Goal: Information Seeking & Learning: Learn about a topic

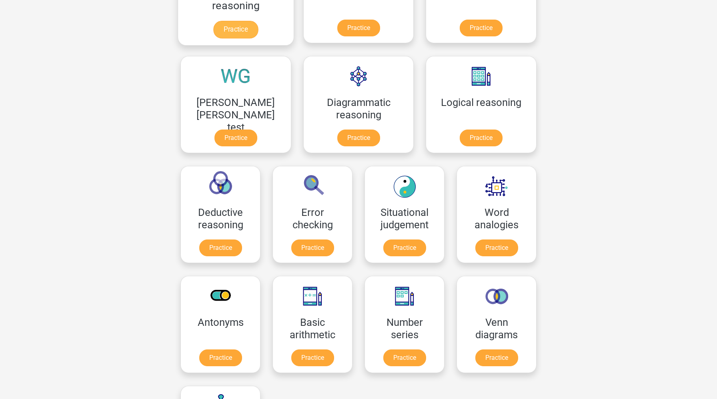
scroll to position [309, 0]
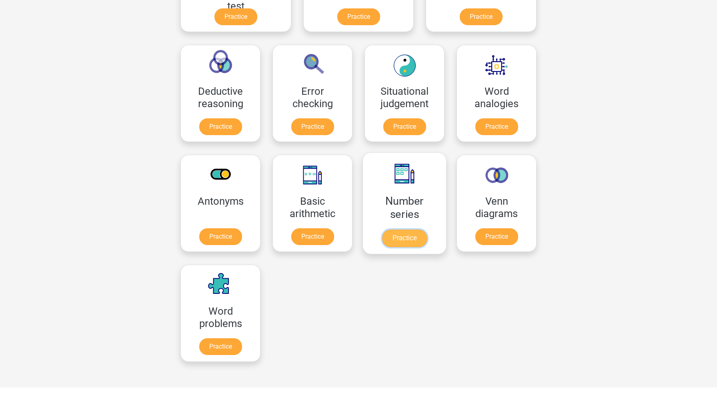
click at [382, 236] on link "Practice" at bounding box center [404, 239] width 45 height 18
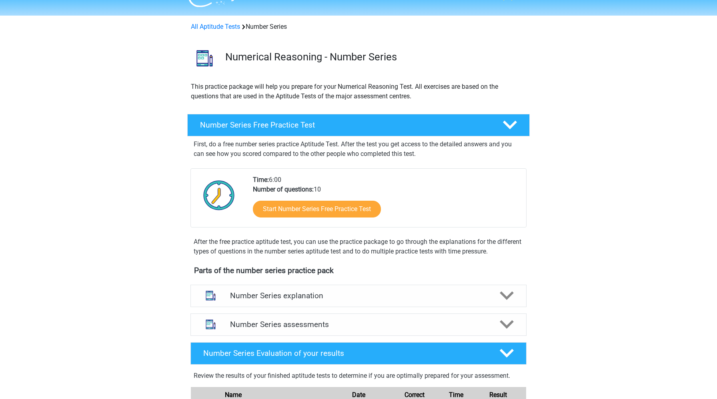
scroll to position [69, 0]
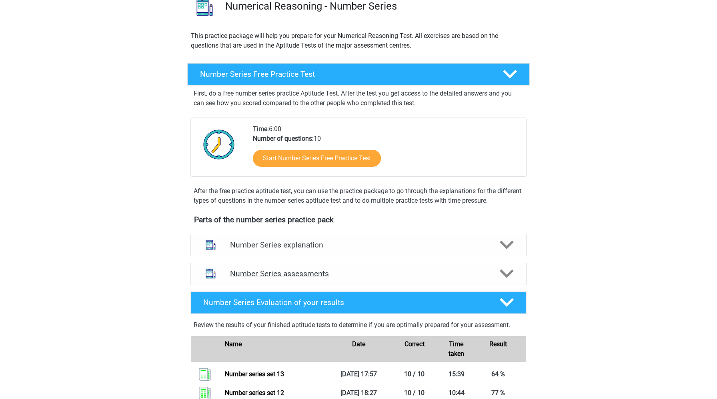
click at [248, 270] on h4 "Number Series assessments" at bounding box center [358, 273] width 257 height 9
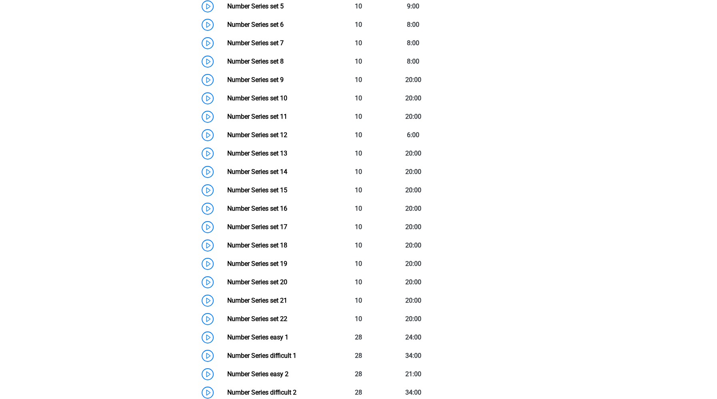
scroll to position [483, 0]
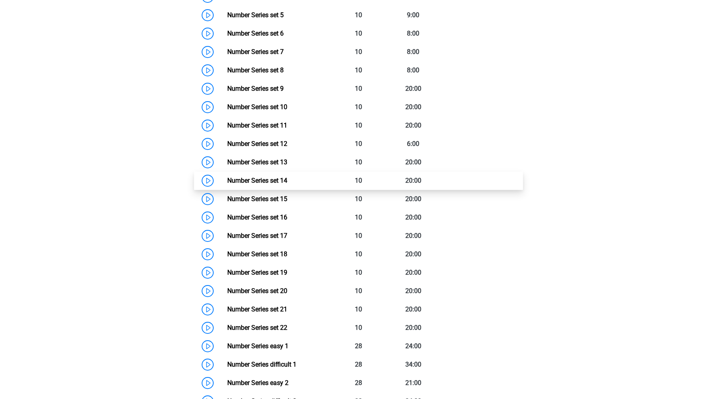
click at [227, 177] on link "Number Series set 14" at bounding box center [257, 181] width 60 height 8
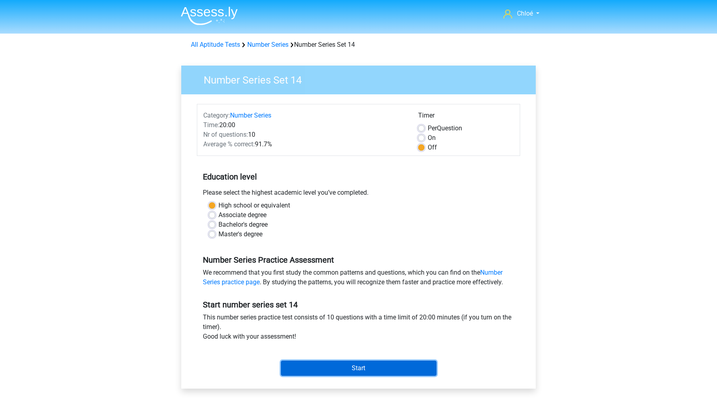
click at [309, 369] on input "Start" at bounding box center [359, 368] width 156 height 15
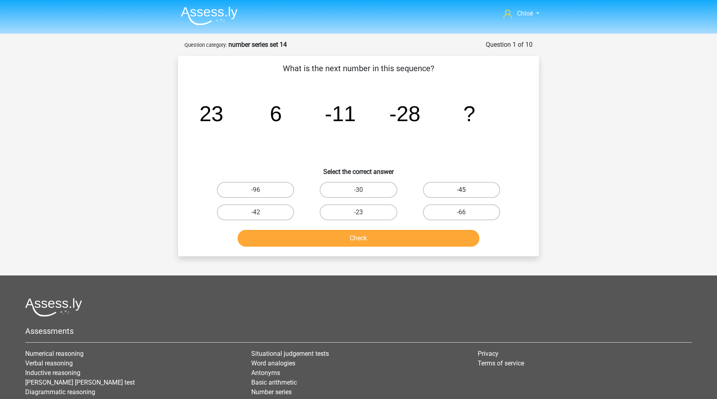
click at [448, 186] on label "-45" at bounding box center [461, 190] width 77 height 16
click at [461, 190] on input "-45" at bounding box center [463, 192] width 5 height 5
radio input "true"
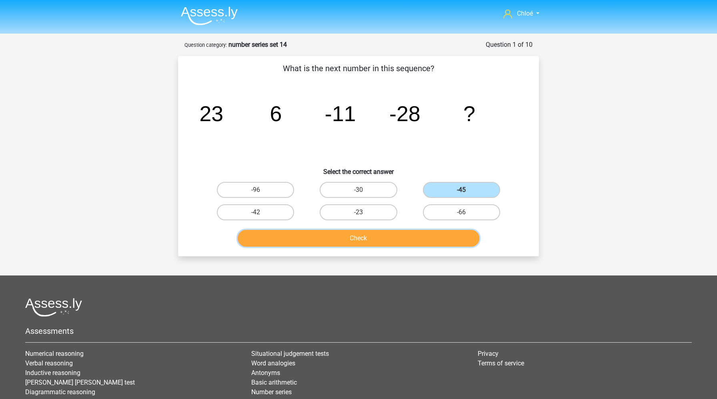
click at [398, 246] on button "Check" at bounding box center [359, 238] width 242 height 17
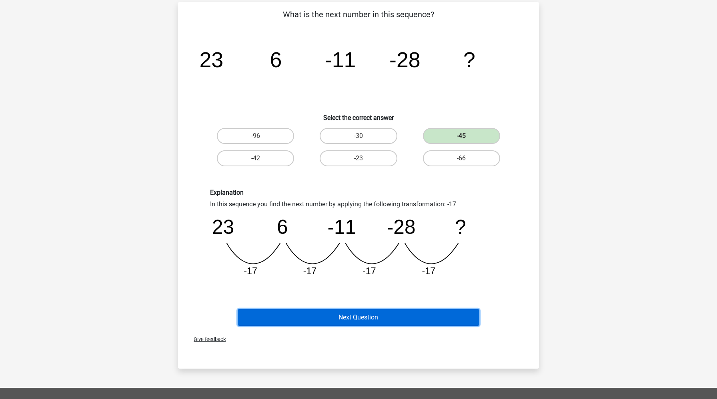
click at [388, 317] on button "Next Question" at bounding box center [359, 317] width 242 height 17
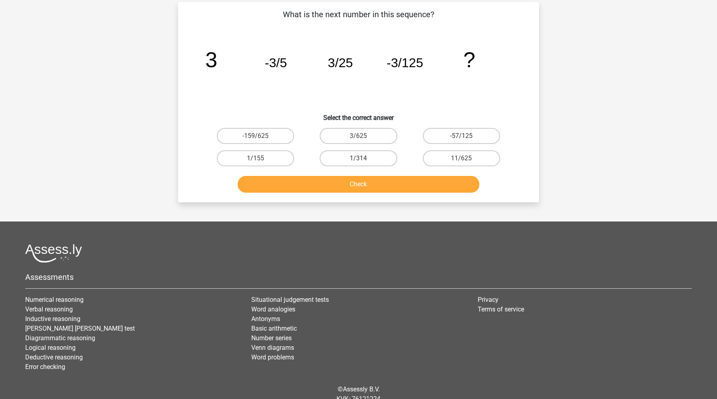
scroll to position [40, 0]
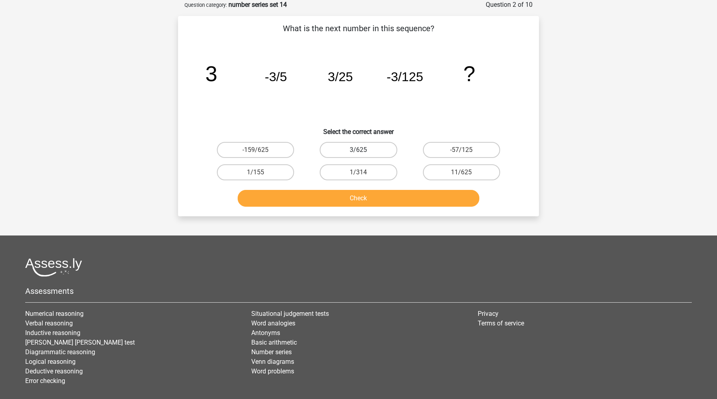
click at [381, 154] on label "3/625" at bounding box center [358, 150] width 77 height 16
click at [364, 154] on input "3/625" at bounding box center [360, 152] width 5 height 5
radio input "true"
click at [380, 202] on button "Check" at bounding box center [359, 198] width 242 height 17
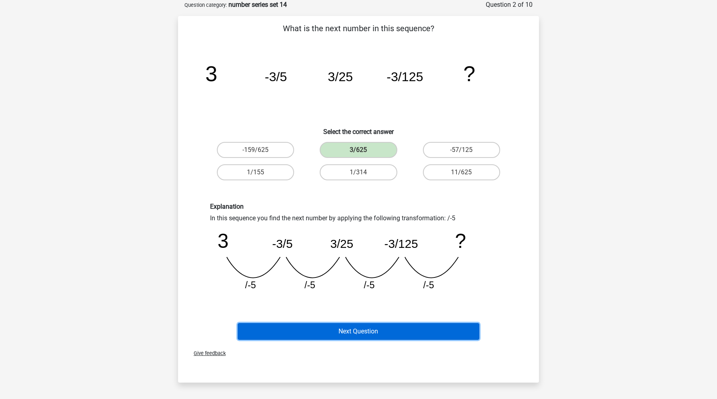
click at [373, 326] on button "Next Question" at bounding box center [359, 331] width 242 height 17
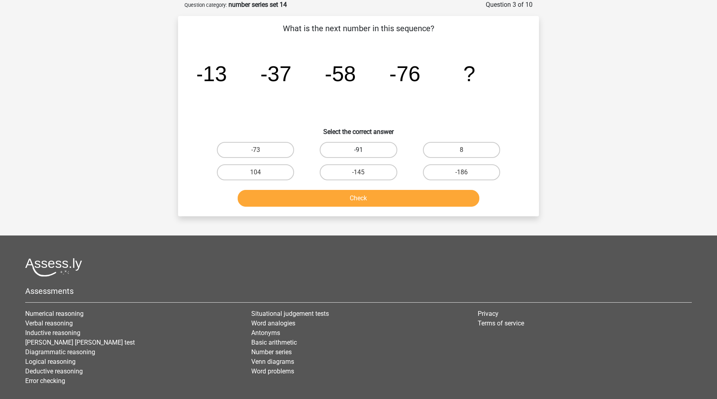
click at [341, 147] on label "-91" at bounding box center [358, 150] width 77 height 16
click at [358, 150] on input "-91" at bounding box center [360, 152] width 5 height 5
radio input "true"
click at [341, 189] on div "Check" at bounding box center [358, 197] width 335 height 26
click at [340, 198] on button "Check" at bounding box center [359, 198] width 242 height 17
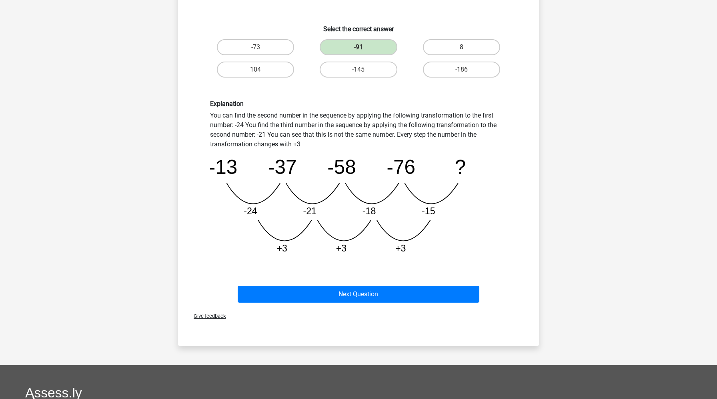
scroll to position [146, 0]
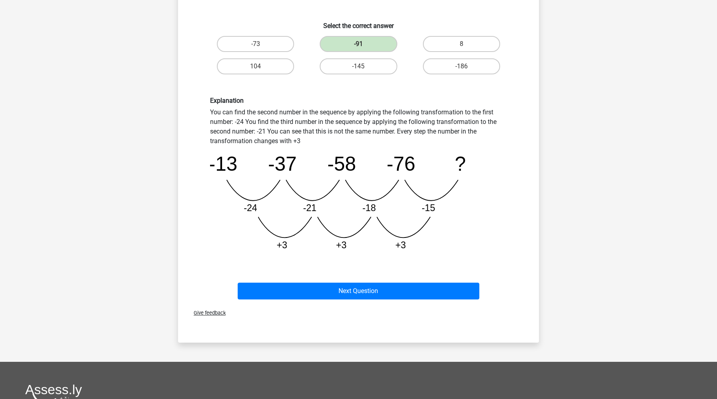
click at [344, 282] on div "Next Question" at bounding box center [358, 289] width 335 height 26
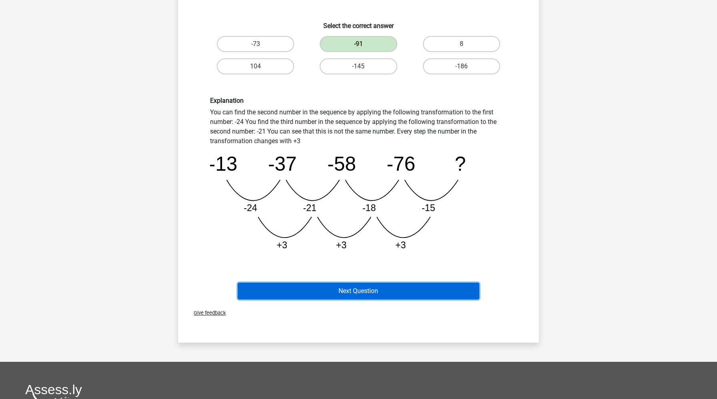
click at [345, 288] on button "Next Question" at bounding box center [359, 291] width 242 height 17
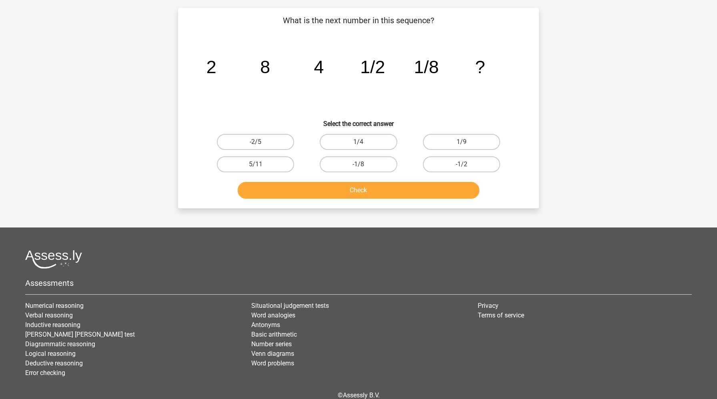
scroll to position [40, 0]
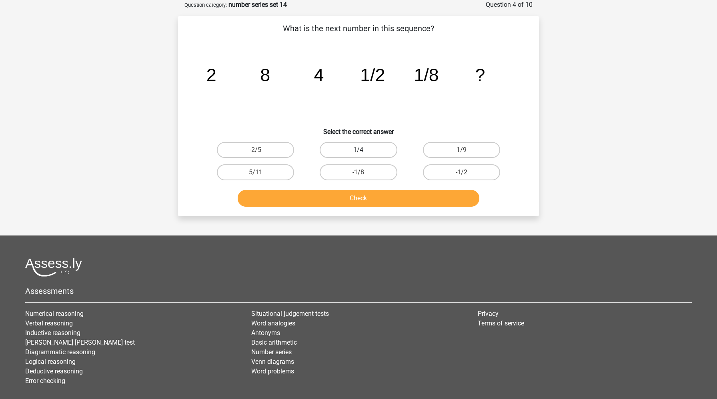
click at [355, 152] on label "1/4" at bounding box center [358, 150] width 77 height 16
click at [358, 152] on input "1/4" at bounding box center [360, 152] width 5 height 5
radio input "true"
click at [356, 196] on button "Check" at bounding box center [359, 198] width 242 height 17
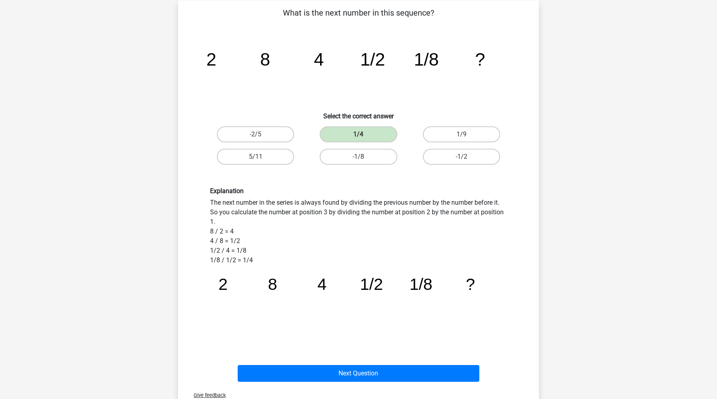
scroll to position [57, 0]
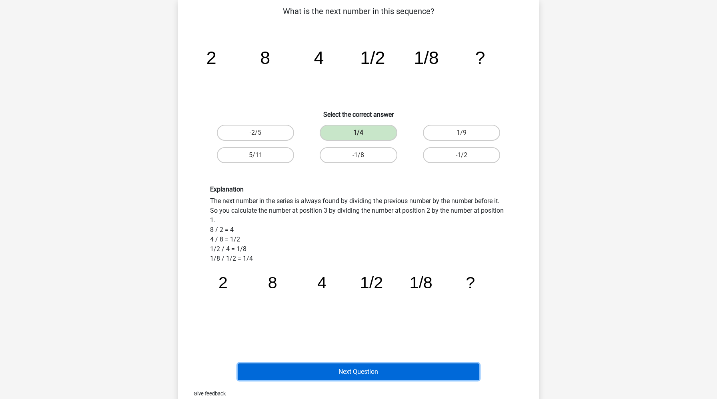
click at [354, 375] on button "Next Question" at bounding box center [359, 372] width 242 height 17
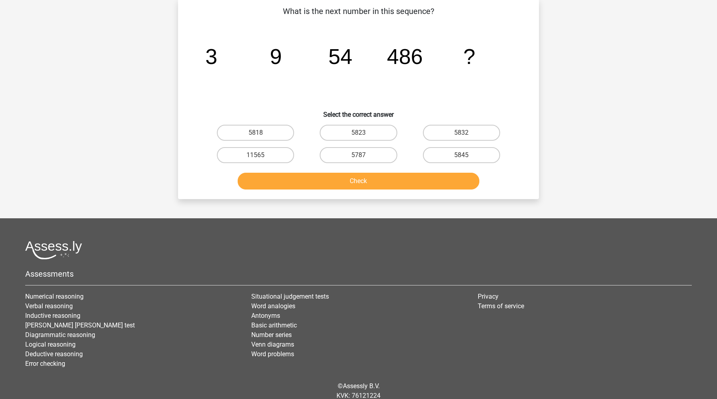
scroll to position [40, 0]
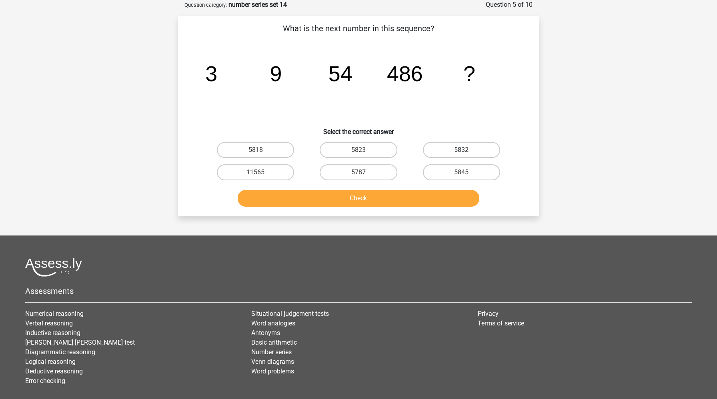
click at [455, 144] on label "5832" at bounding box center [461, 150] width 77 height 16
click at [461, 150] on input "5832" at bounding box center [463, 152] width 5 height 5
radio input "true"
click at [426, 200] on button "Check" at bounding box center [359, 198] width 242 height 17
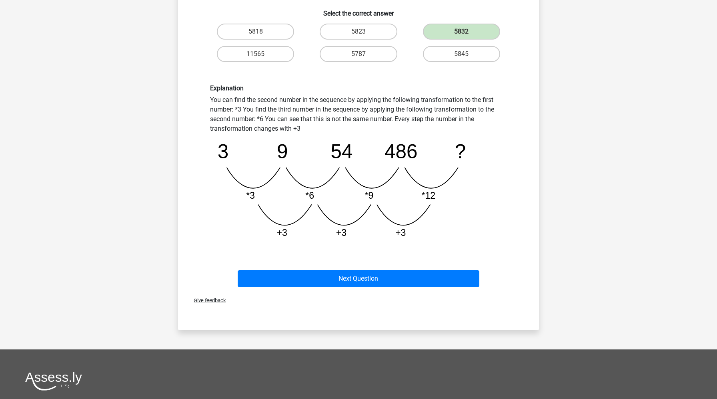
scroll to position [160, 0]
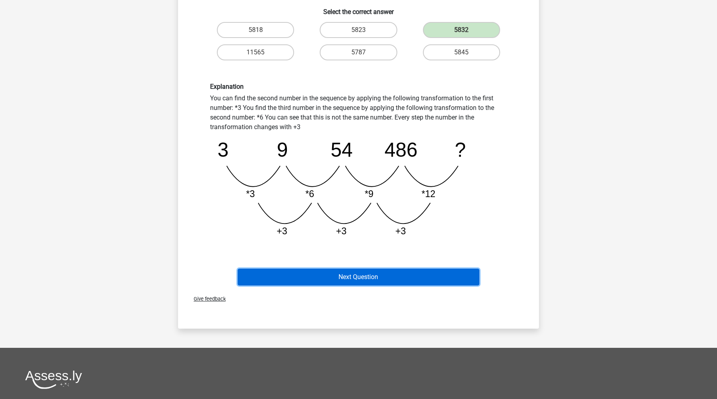
click at [418, 278] on button "Next Question" at bounding box center [359, 277] width 242 height 17
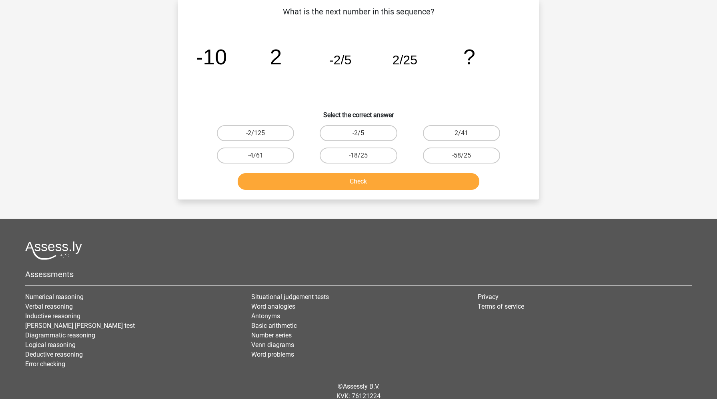
scroll to position [40, 0]
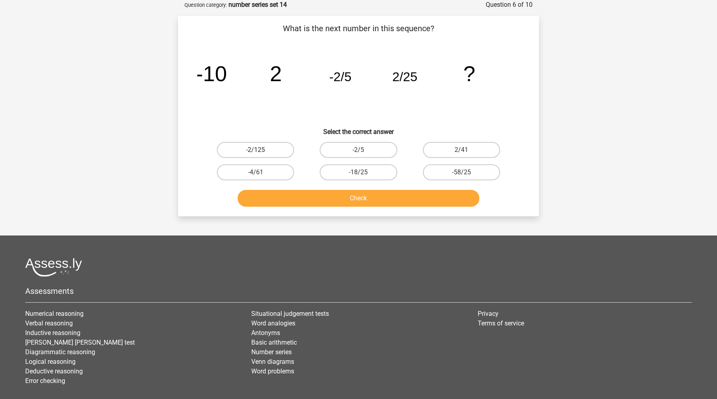
click at [261, 150] on label "-2/125" at bounding box center [255, 150] width 77 height 16
click at [261, 150] on input "-2/125" at bounding box center [258, 152] width 5 height 5
radio input "true"
click at [270, 197] on button "Check" at bounding box center [359, 198] width 242 height 17
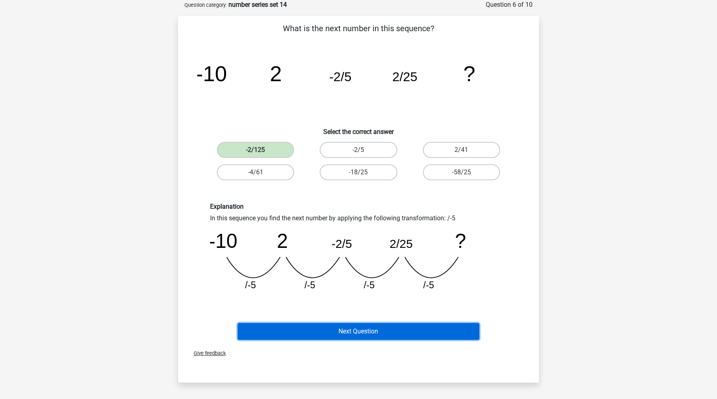
click at [271, 333] on button "Next Question" at bounding box center [359, 331] width 242 height 17
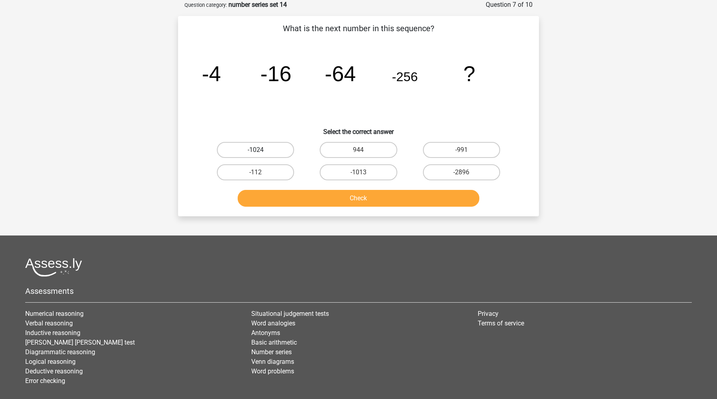
click at [282, 153] on label "-1024" at bounding box center [255, 150] width 77 height 16
click at [261, 153] on input "-1024" at bounding box center [258, 152] width 5 height 5
radio input "true"
click at [300, 204] on button "Check" at bounding box center [359, 198] width 242 height 17
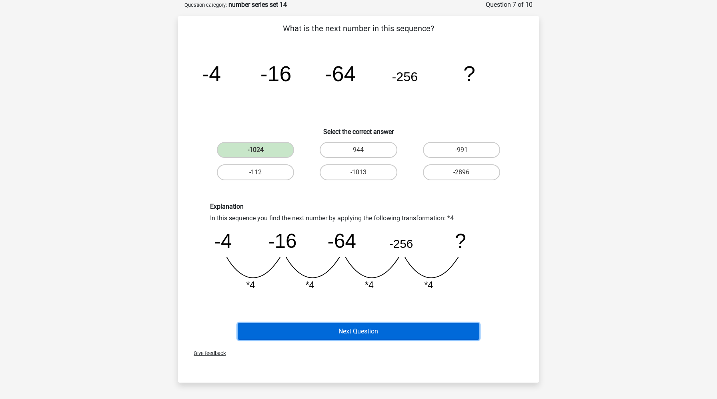
click at [315, 331] on button "Next Question" at bounding box center [359, 331] width 242 height 17
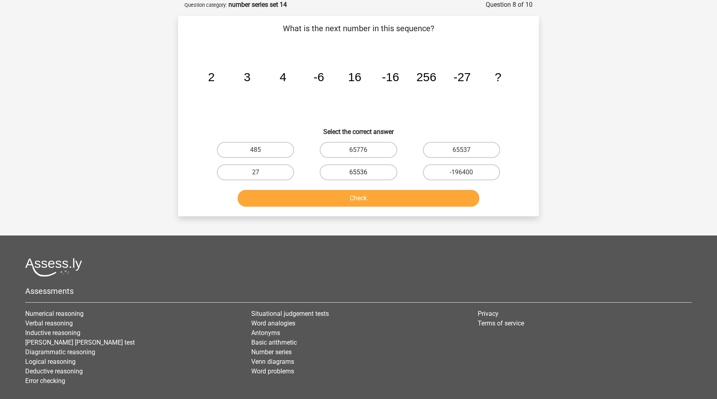
click at [357, 176] on label "65536" at bounding box center [358, 172] width 77 height 16
click at [358, 176] on input "65536" at bounding box center [360, 174] width 5 height 5
radio input "true"
click at [358, 199] on button "Check" at bounding box center [359, 198] width 242 height 17
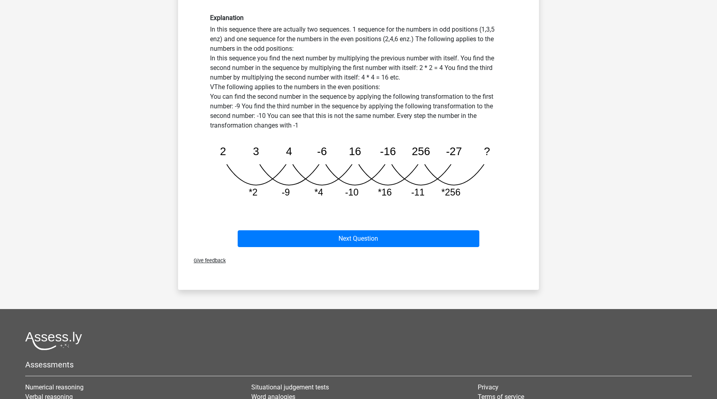
scroll to position [301, 0]
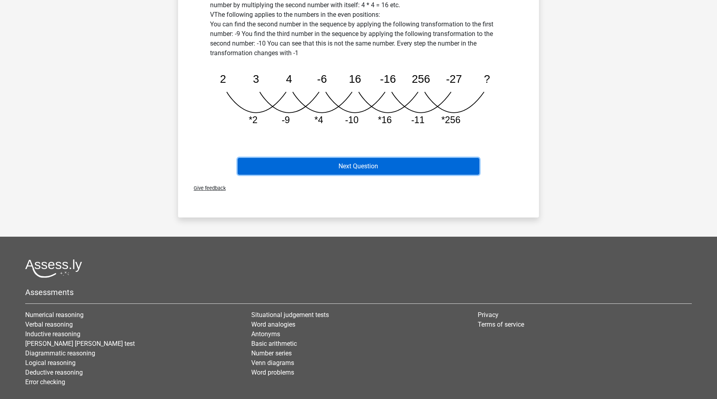
click at [366, 166] on button "Next Question" at bounding box center [359, 166] width 242 height 17
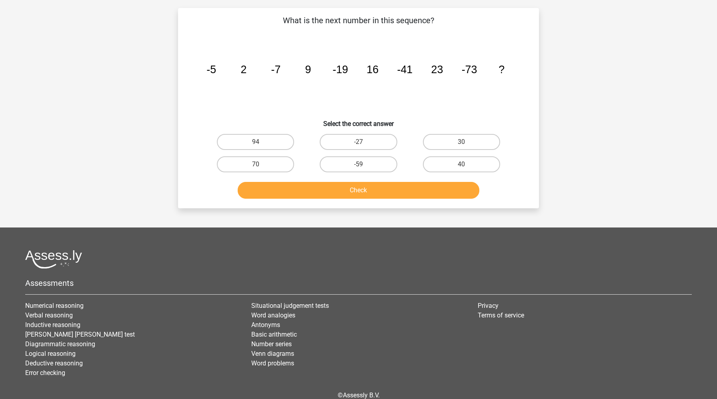
scroll to position [40, 0]
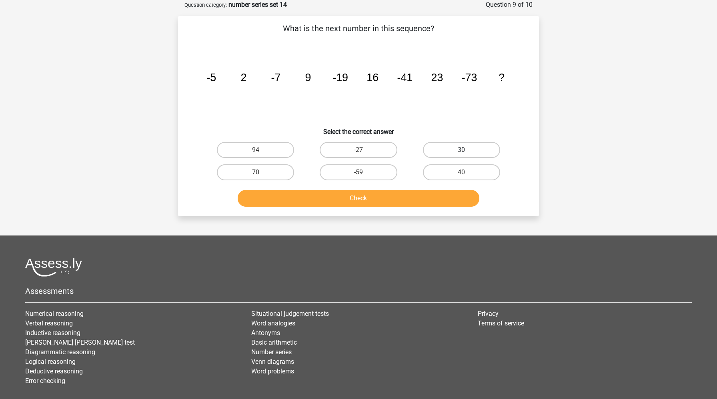
click at [478, 151] on label "30" at bounding box center [461, 150] width 77 height 16
click at [466, 151] on input "30" at bounding box center [463, 152] width 5 height 5
radio input "true"
click at [432, 201] on button "Check" at bounding box center [359, 198] width 242 height 17
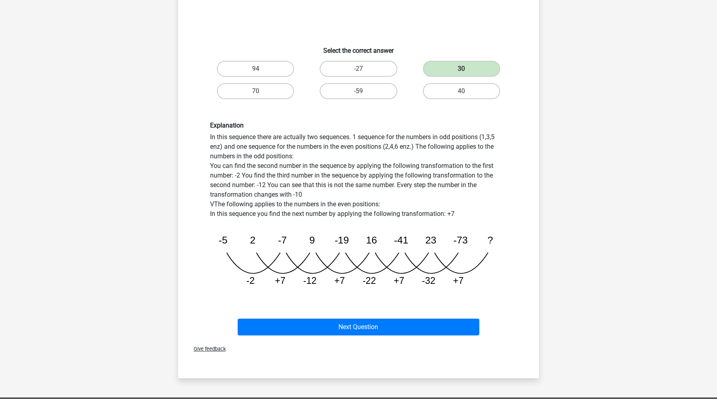
scroll to position [126, 0]
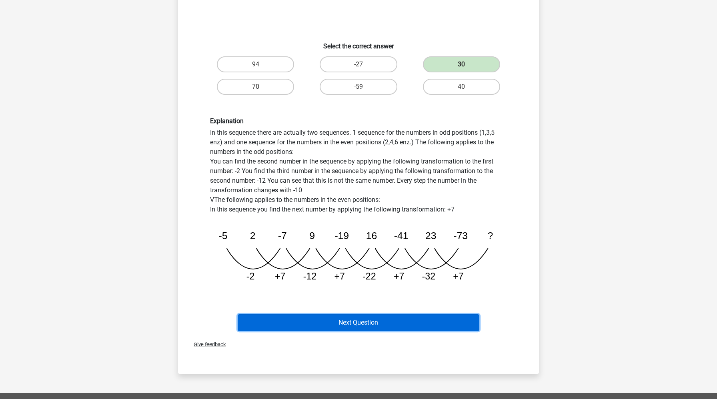
click at [413, 326] on button "Next Question" at bounding box center [359, 322] width 242 height 17
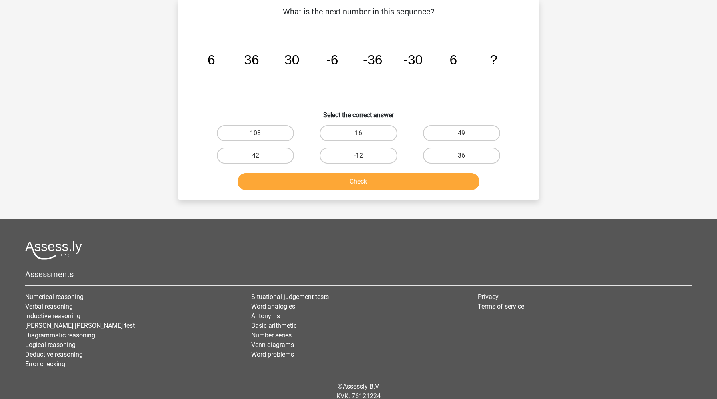
scroll to position [40, 0]
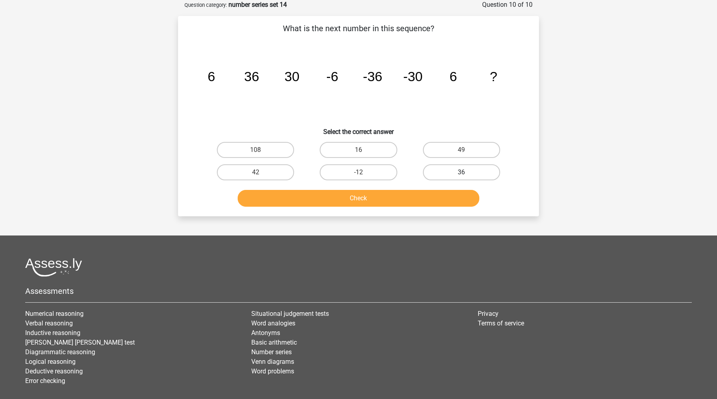
click at [474, 175] on label "36" at bounding box center [461, 172] width 77 height 16
click at [466, 175] on input "36" at bounding box center [463, 174] width 5 height 5
radio input "true"
click at [452, 202] on button "Check" at bounding box center [359, 198] width 242 height 17
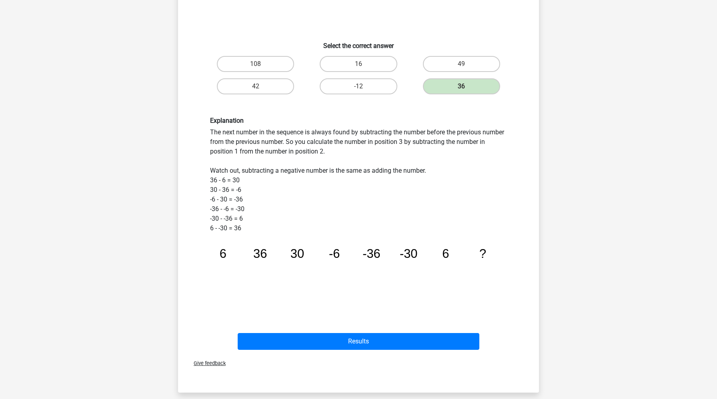
scroll to position [144, 0]
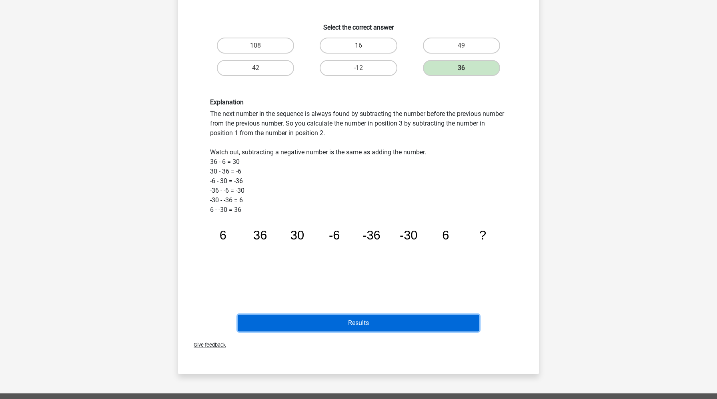
click at [434, 324] on button "Results" at bounding box center [359, 323] width 242 height 17
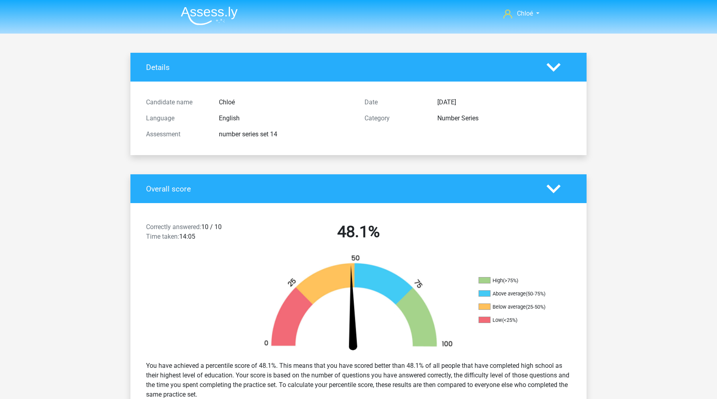
click at [209, 10] on img at bounding box center [209, 15] width 57 height 19
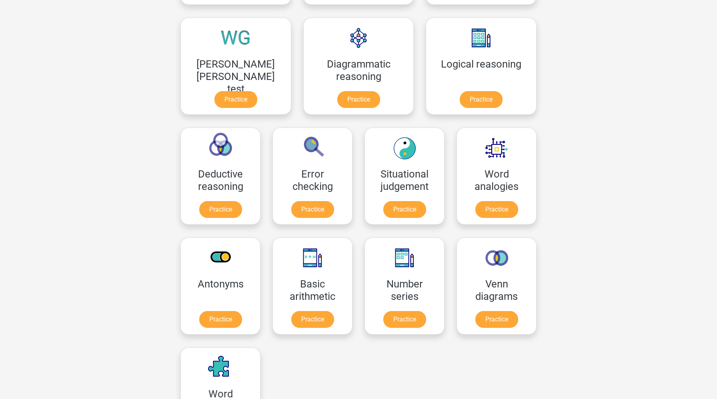
scroll to position [234, 0]
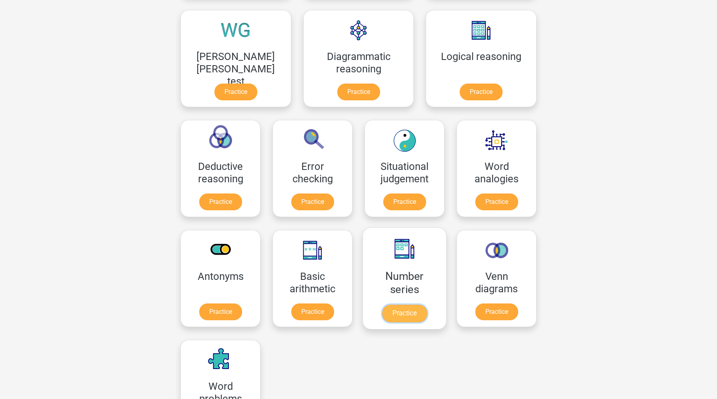
click at [382, 316] on link "Practice" at bounding box center [404, 314] width 45 height 18
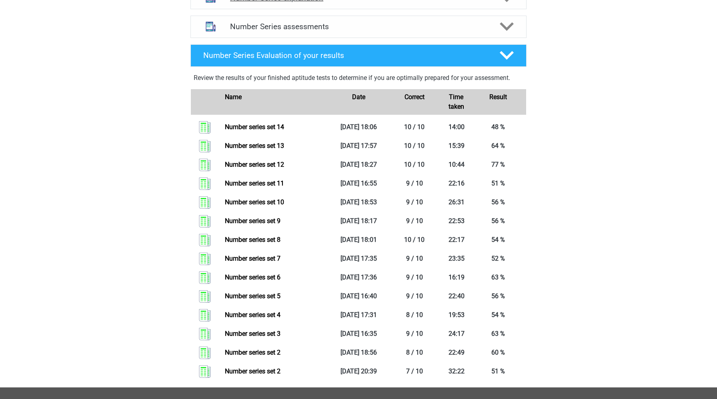
scroll to position [316, 0]
click at [384, 28] on h4 "Number Series assessments" at bounding box center [358, 26] width 257 height 9
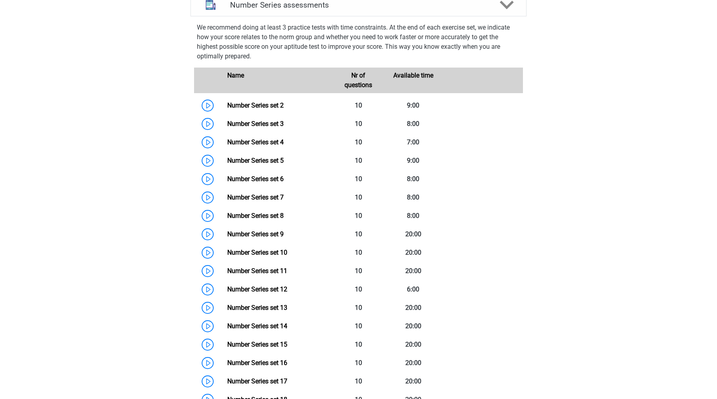
scroll to position [0, 0]
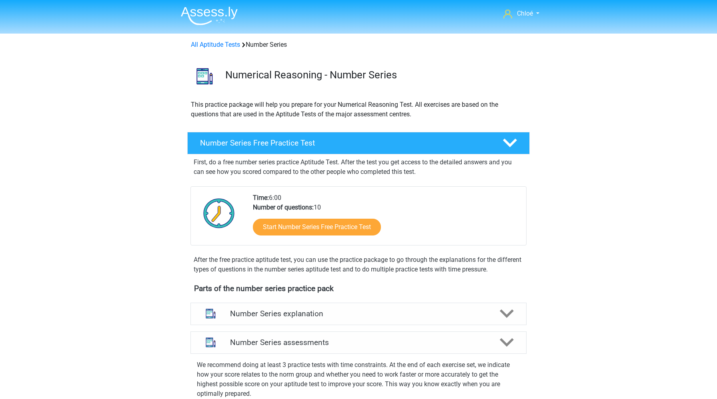
click at [227, 11] on img at bounding box center [209, 15] width 57 height 19
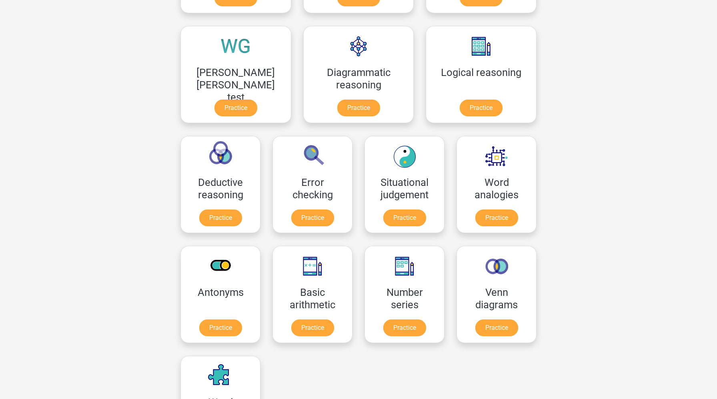
scroll to position [226, 0]
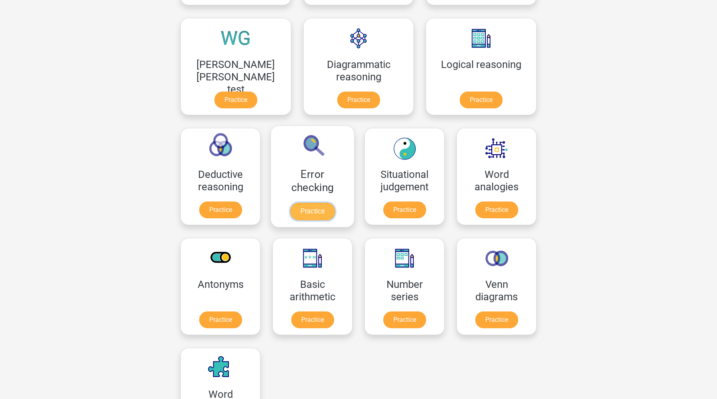
click at [335, 203] on link "Practice" at bounding box center [312, 212] width 45 height 18
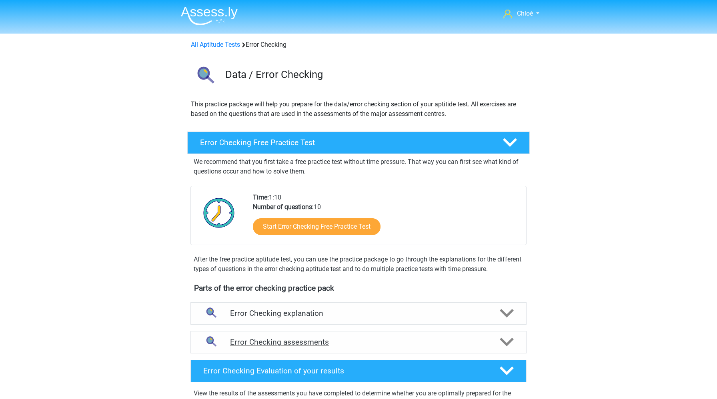
click at [324, 346] on h4 "Error Checking assessments" at bounding box center [358, 342] width 257 height 9
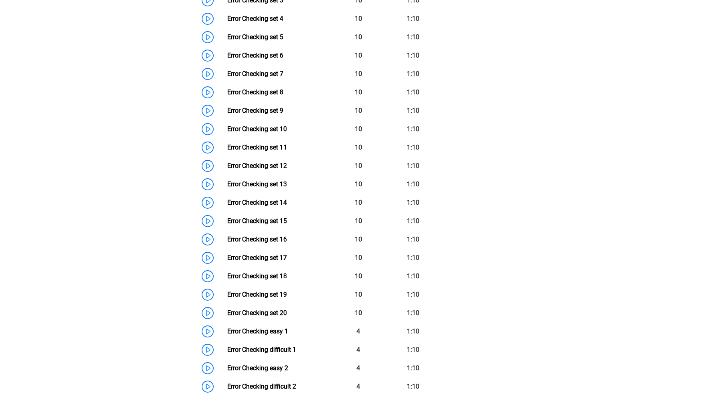
scroll to position [450, 0]
click at [227, 126] on link "Error Checking set 10" at bounding box center [257, 130] width 60 height 8
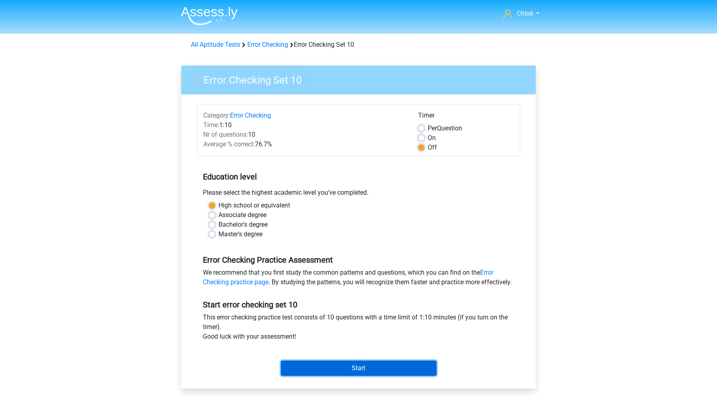
click at [307, 376] on input "Start" at bounding box center [359, 368] width 156 height 15
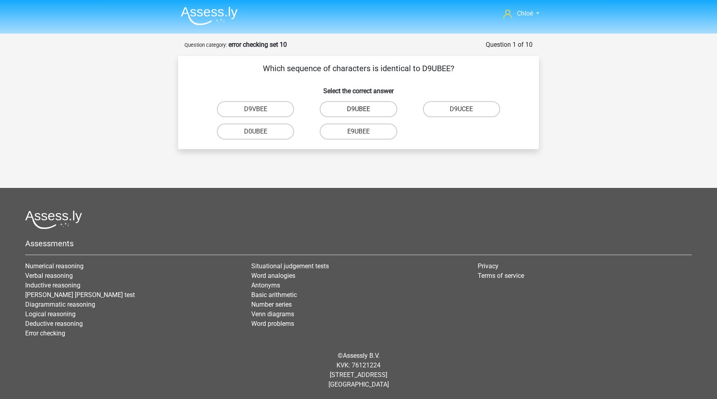
click at [370, 106] on label "D9UBEE" at bounding box center [358, 109] width 77 height 16
click at [364, 109] on input "D9UBEE" at bounding box center [360, 111] width 5 height 5
radio input "true"
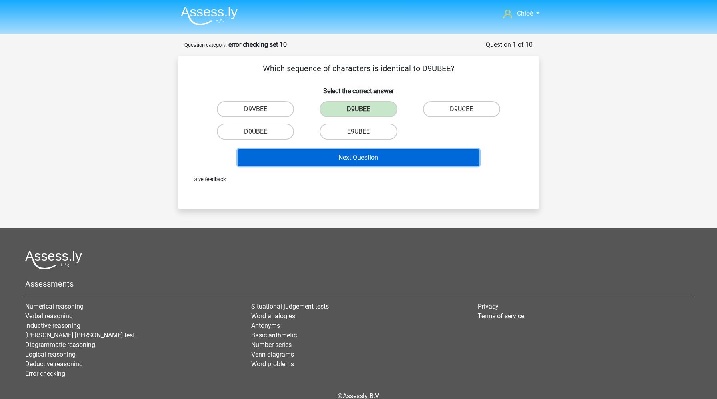
click at [360, 159] on button "Next Question" at bounding box center [359, 157] width 242 height 17
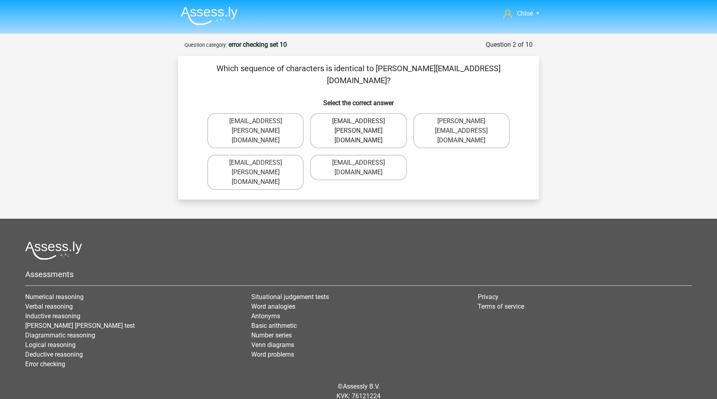
click at [376, 116] on label "[EMAIL_ADDRESS][PERSON_NAME][DOMAIN_NAME]" at bounding box center [358, 130] width 96 height 35
click at [364, 121] on input "Mia-Thompson@joinmail.com.uk" at bounding box center [360, 123] width 5 height 5
radio input "true"
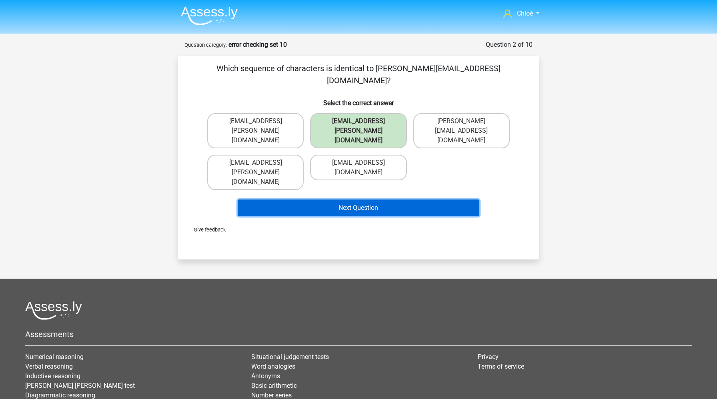
click at [362, 200] on button "Next Question" at bounding box center [359, 208] width 242 height 17
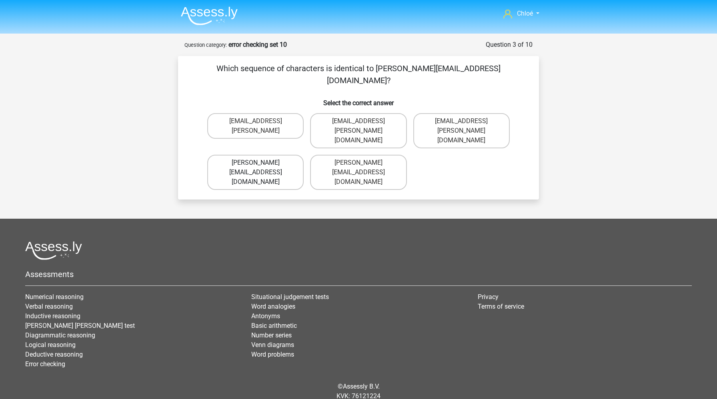
click at [289, 155] on label "Sienna.Sadler@hot-mail.com" at bounding box center [255, 172] width 96 height 35
click at [261, 163] on input "Sienna.Sadler@hot-mail.com" at bounding box center [258, 165] width 5 height 5
radio input "true"
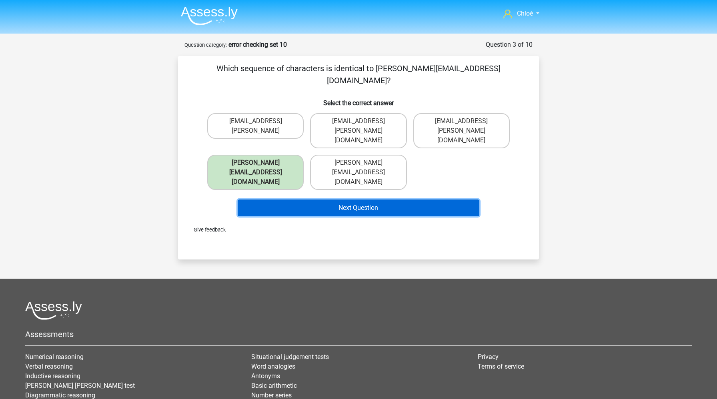
click at [299, 200] on button "Next Question" at bounding box center [359, 208] width 242 height 17
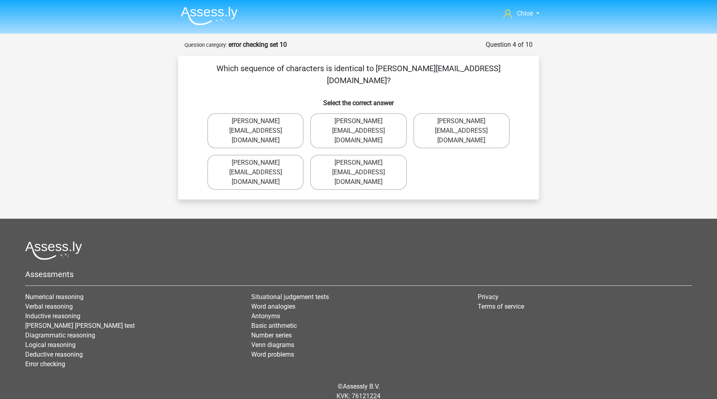
click at [356, 110] on div "Freddie-Conley@joinedmail.co.uk" at bounding box center [358, 131] width 103 height 42
click at [355, 113] on label "Freddie-Conley@joinedmail.co.uk" at bounding box center [358, 130] width 96 height 35
click at [358, 121] on input "Freddie-Conley@joinedmail.co.uk" at bounding box center [360, 123] width 5 height 5
radio input "true"
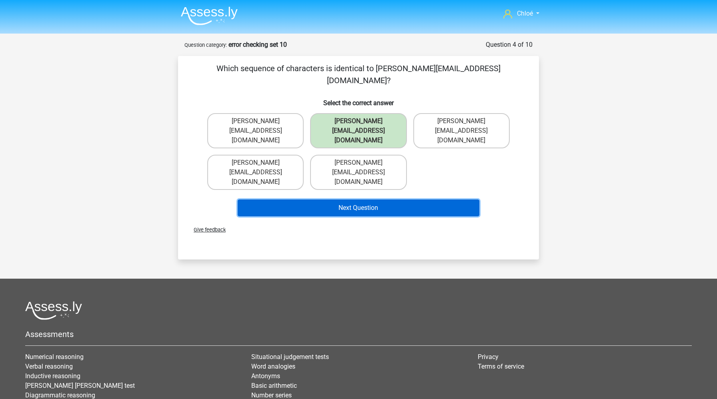
click at [366, 200] on button "Next Question" at bounding box center [359, 208] width 242 height 17
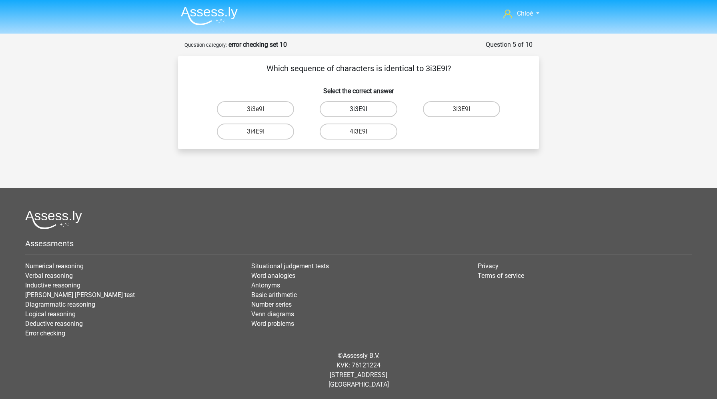
click at [368, 116] on label "3i3E9I" at bounding box center [358, 109] width 77 height 16
click at [364, 114] on input "3i3E9I" at bounding box center [360, 111] width 5 height 5
radio input "true"
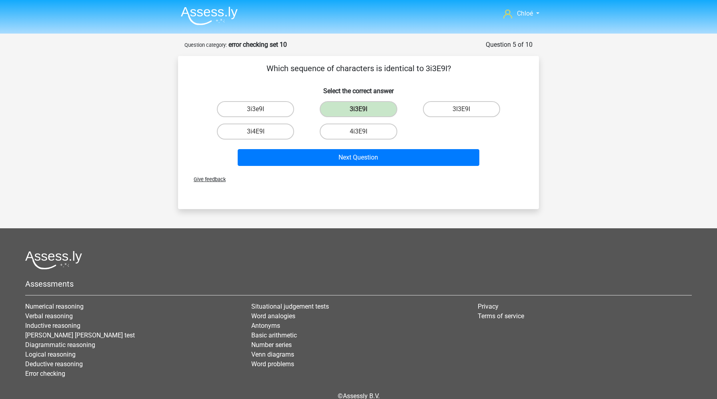
click at [370, 167] on div "Next Question" at bounding box center [358, 159] width 309 height 20
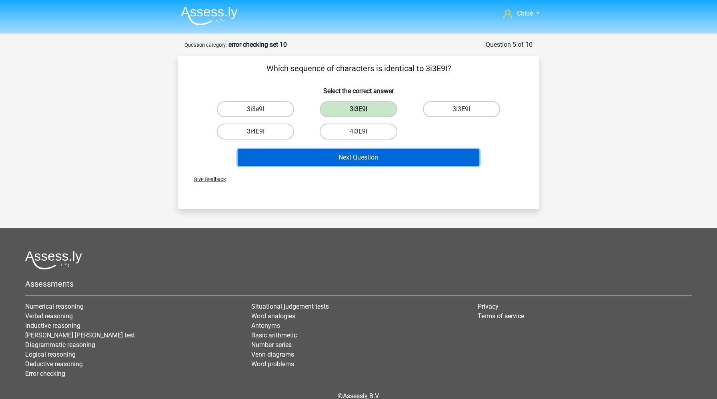
click at [370, 160] on button "Next Question" at bounding box center [359, 157] width 242 height 17
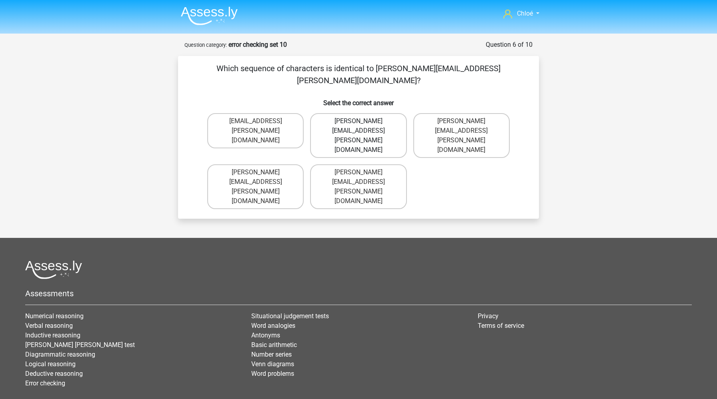
click at [379, 118] on label "Charles.Capenter@hot-mail.br" at bounding box center [358, 135] width 96 height 45
click at [364, 121] on input "Charles.Capenter@hot-mail.br" at bounding box center [360, 123] width 5 height 5
radio input "true"
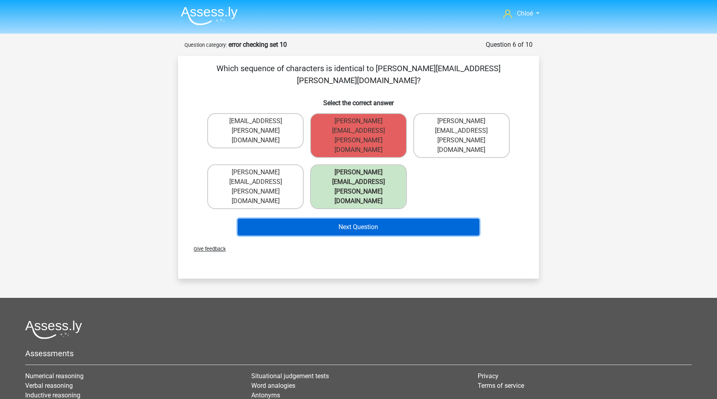
click at [370, 219] on button "Next Question" at bounding box center [359, 227] width 242 height 17
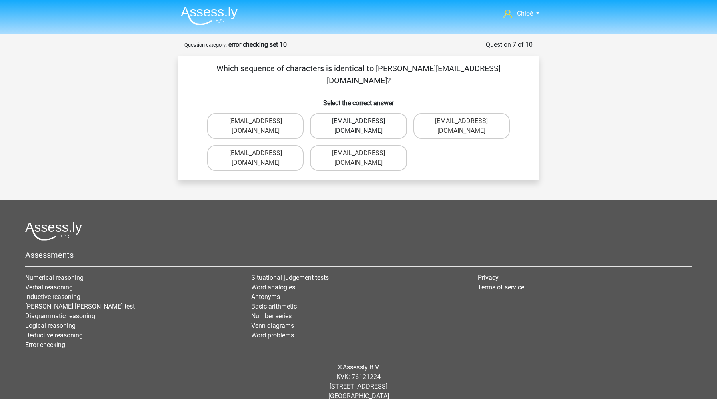
click at [380, 113] on label "Alice_Knight@Gmail.gr" at bounding box center [358, 126] width 96 height 26
click at [364, 121] on input "Alice_Knight@Gmail.gr" at bounding box center [360, 123] width 5 height 5
radio input "true"
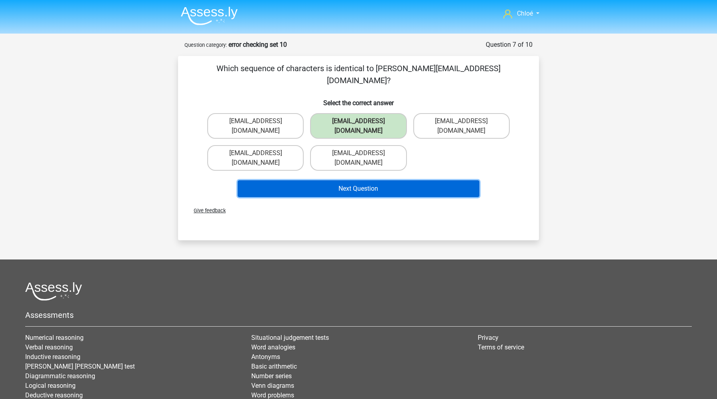
click at [379, 180] on button "Next Question" at bounding box center [359, 188] width 242 height 17
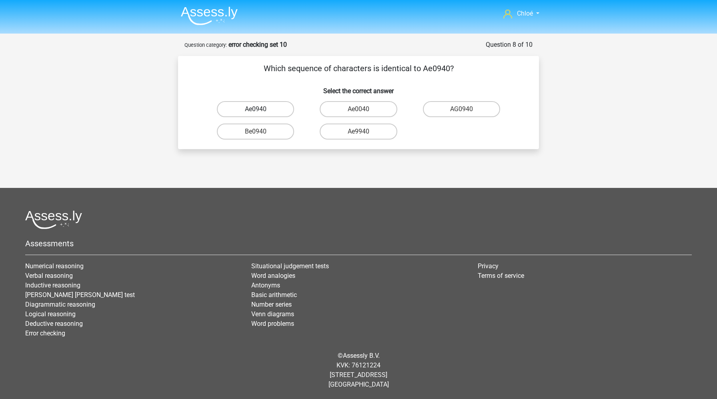
click at [279, 106] on label "Ae0940" at bounding box center [255, 109] width 77 height 16
click at [261, 109] on input "Ae0940" at bounding box center [258, 111] width 5 height 5
radio input "true"
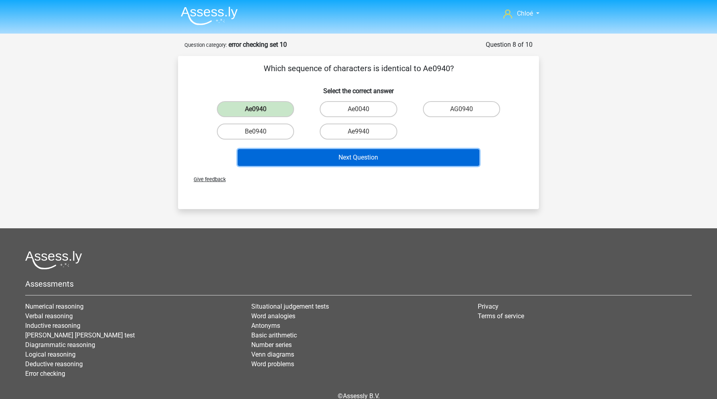
click at [291, 153] on button "Next Question" at bounding box center [359, 157] width 242 height 17
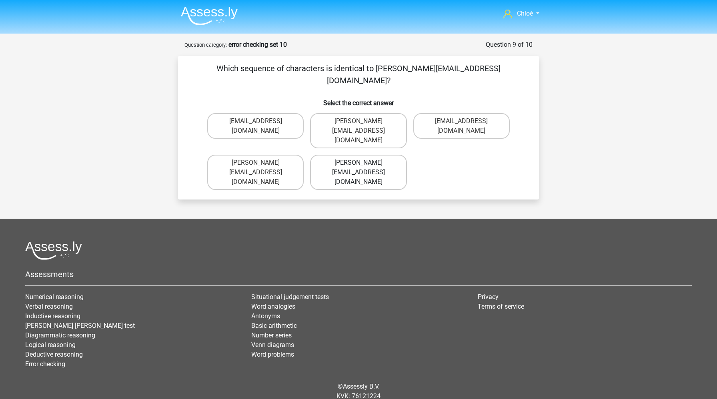
click at [388, 155] on label "Henry_Churchill@Gmail.com.co" at bounding box center [358, 172] width 96 height 35
click at [364, 163] on input "Henry_Churchill@Gmail.com.co" at bounding box center [360, 165] width 5 height 5
radio input "true"
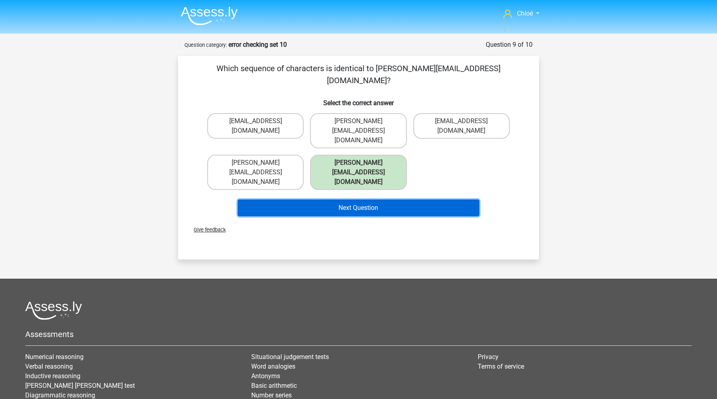
click at [400, 200] on button "Next Question" at bounding box center [359, 208] width 242 height 17
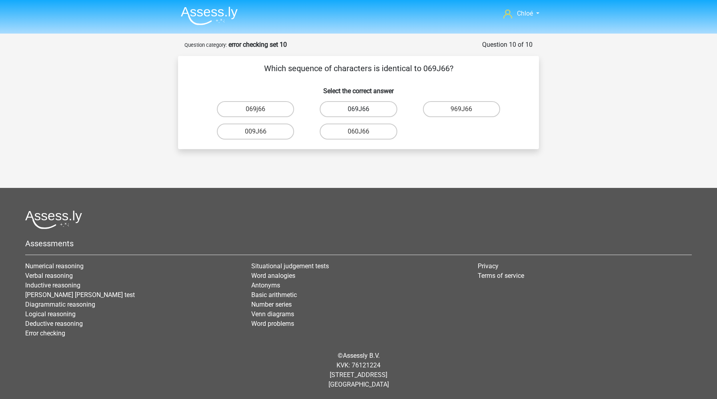
click at [353, 111] on label "069J66" at bounding box center [358, 109] width 77 height 16
click at [358, 111] on input "069J66" at bounding box center [360, 111] width 5 height 5
radio input "true"
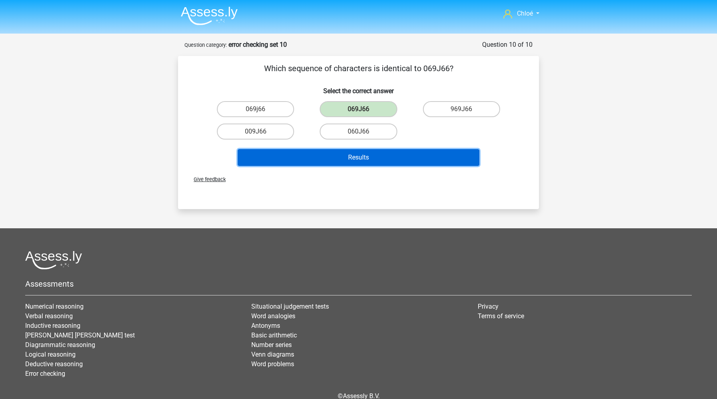
click at [359, 160] on button "Results" at bounding box center [359, 157] width 242 height 17
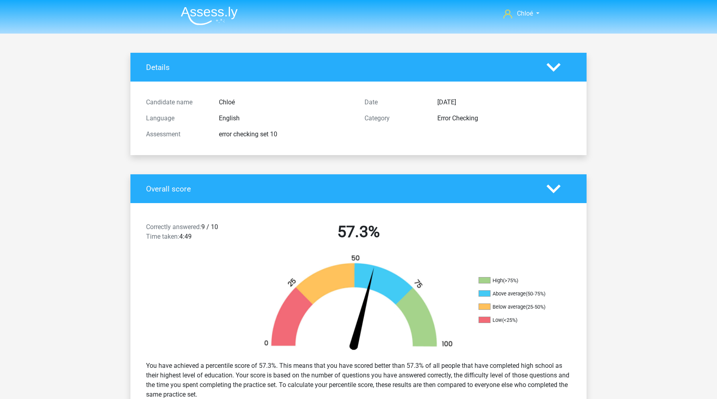
click at [227, 14] on img at bounding box center [209, 15] width 57 height 19
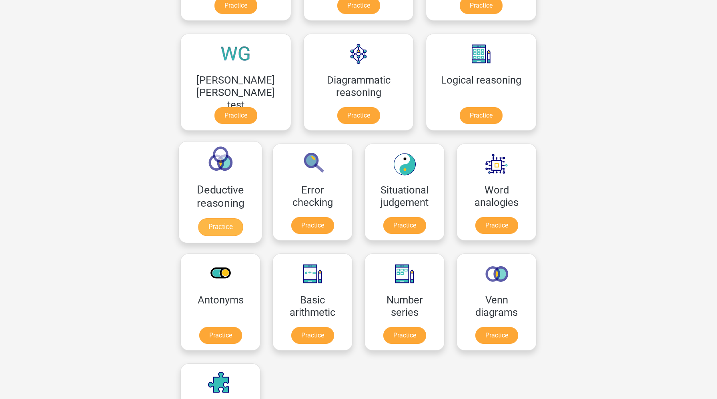
scroll to position [210, 0]
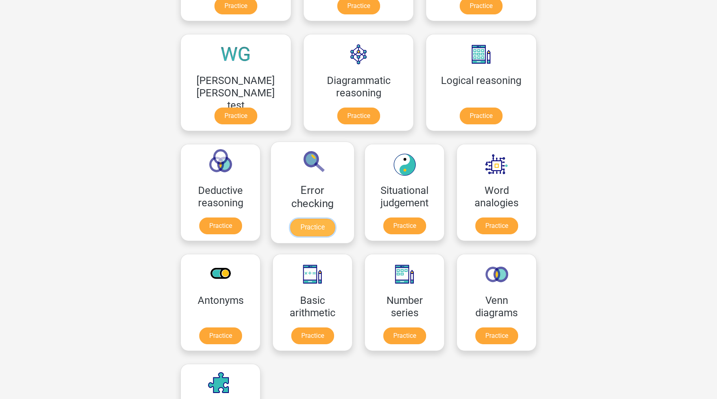
click at [335, 219] on link "Practice" at bounding box center [312, 228] width 45 height 18
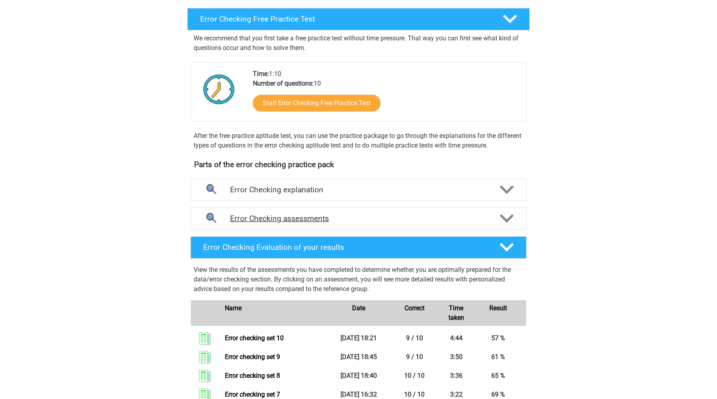
scroll to position [123, 0]
click at [422, 214] on div "Error Checking assessments" at bounding box center [358, 219] width 336 height 22
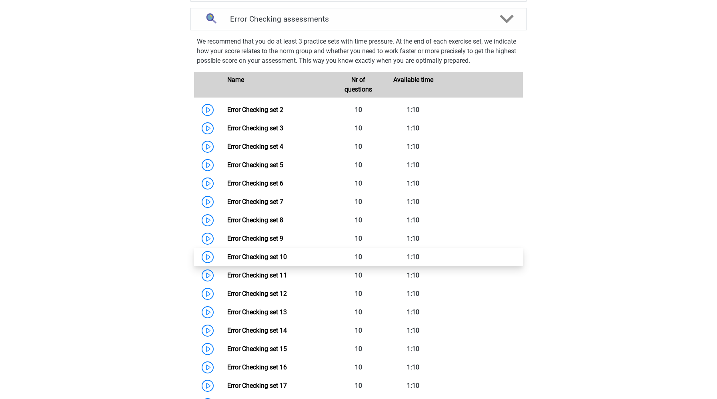
scroll to position [322, 0]
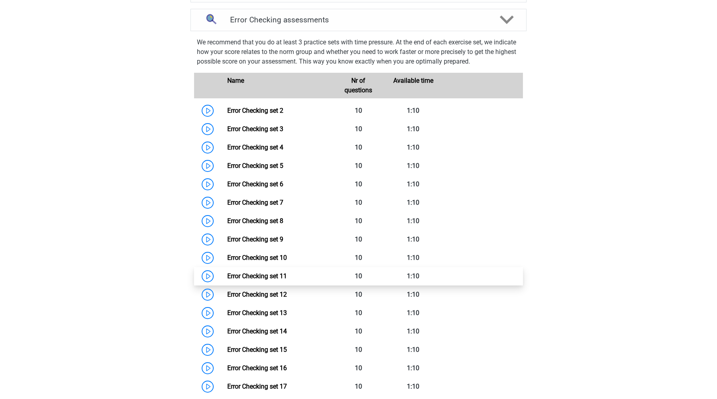
click at [227, 277] on link "Error Checking set 11" at bounding box center [257, 276] width 60 height 8
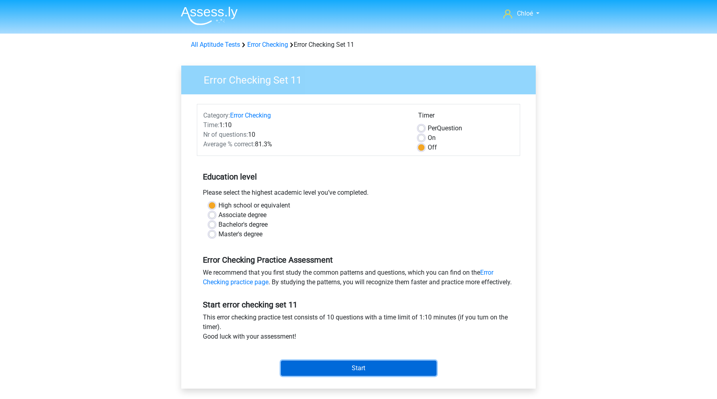
click at [329, 376] on input "Start" at bounding box center [359, 368] width 156 height 15
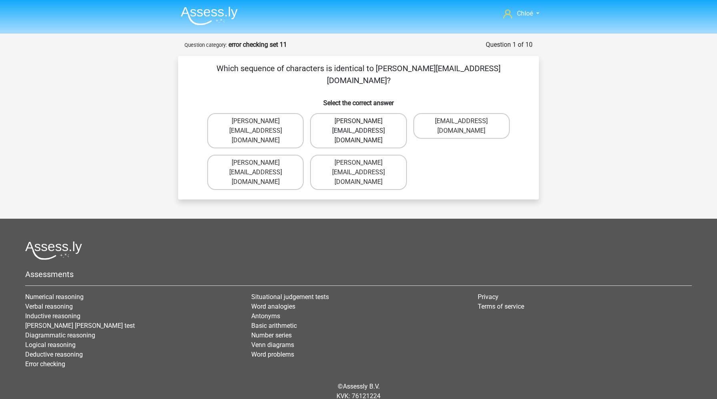
click at [347, 116] on label "George_Campbell@hot-mail.uk.co" at bounding box center [358, 130] width 96 height 35
click at [358, 121] on input "George_Campbell@hot-mail.uk.co" at bounding box center [360, 123] width 5 height 5
radio input "true"
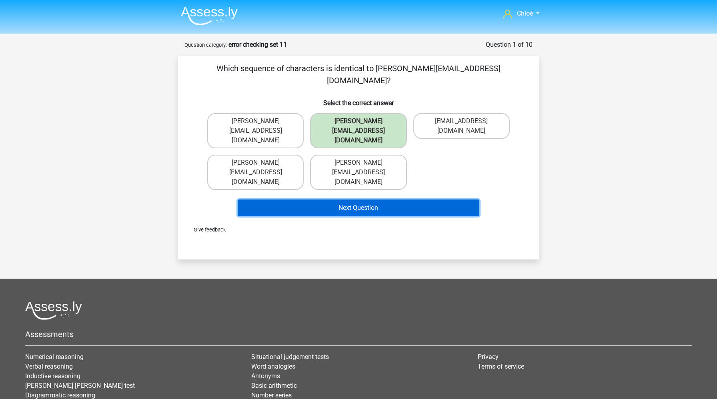
click at [351, 200] on button "Next Question" at bounding box center [359, 208] width 242 height 17
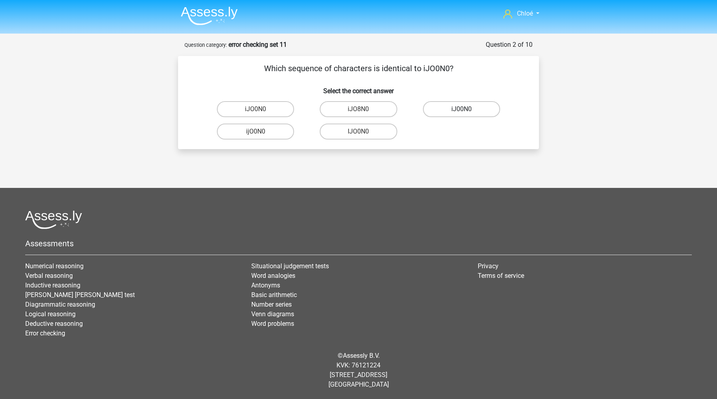
click at [463, 107] on label "iJ00N0" at bounding box center [461, 109] width 77 height 16
click at [463, 109] on input "iJ00N0" at bounding box center [463, 111] width 5 height 5
radio input "true"
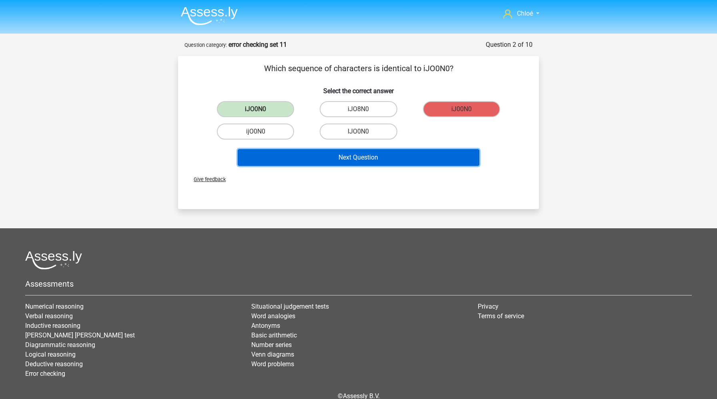
click at [420, 156] on button "Next Question" at bounding box center [359, 157] width 242 height 17
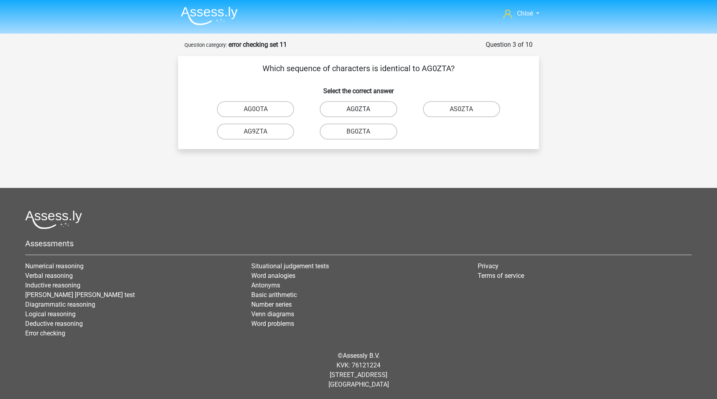
click at [372, 111] on label "AG0ZTA" at bounding box center [358, 109] width 77 height 16
click at [364, 111] on input "AG0ZTA" at bounding box center [360, 111] width 5 height 5
radio input "true"
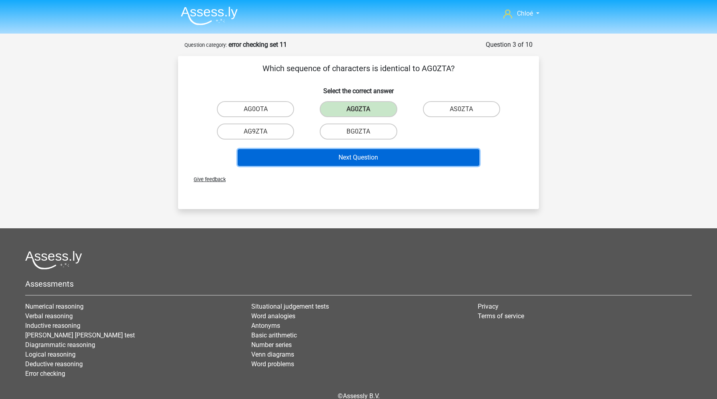
click at [360, 160] on button "Next Question" at bounding box center [359, 157] width 242 height 17
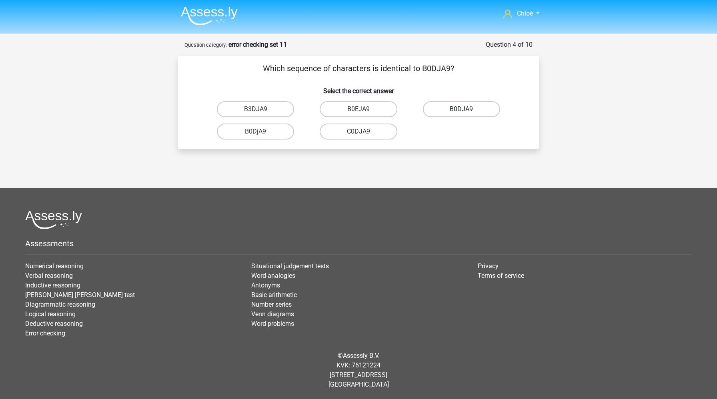
click at [452, 108] on label "B0DJA9" at bounding box center [461, 109] width 77 height 16
click at [461, 109] on input "B0DJA9" at bounding box center [463, 111] width 5 height 5
radio input "true"
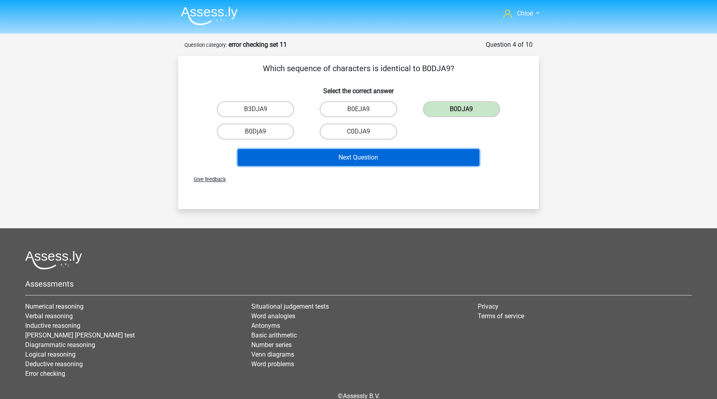
click at [411, 160] on button "Next Question" at bounding box center [359, 157] width 242 height 17
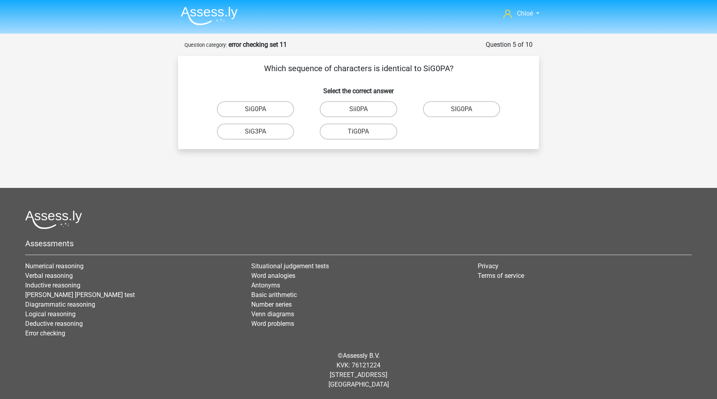
click at [259, 110] on input "SiG0PA" at bounding box center [258, 111] width 5 height 5
radio input "true"
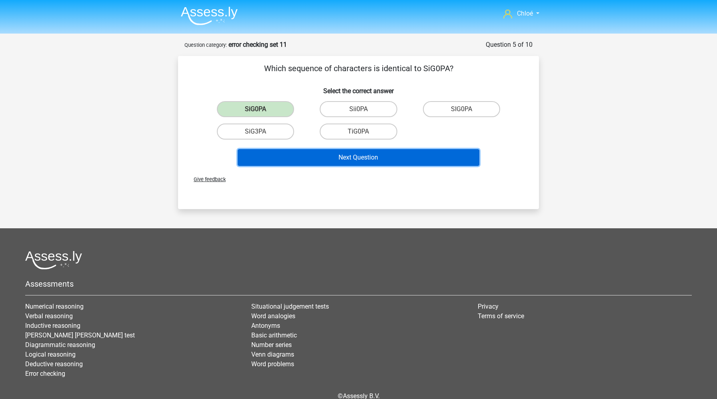
click at [293, 150] on button "Next Question" at bounding box center [359, 157] width 242 height 17
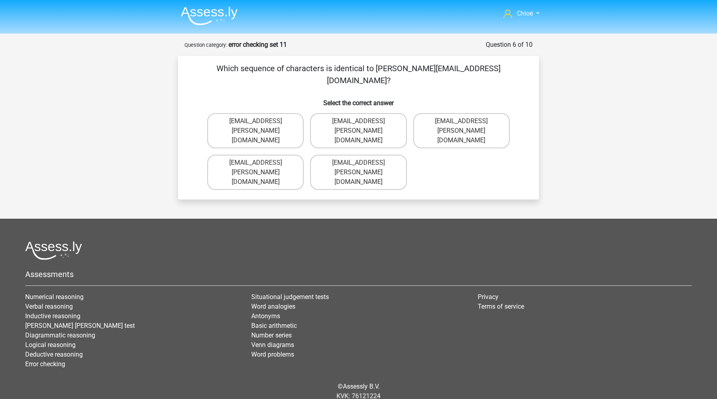
click at [361, 121] on input "Isla+Barker@jointmail.br" at bounding box center [360, 123] width 5 height 5
radio input "true"
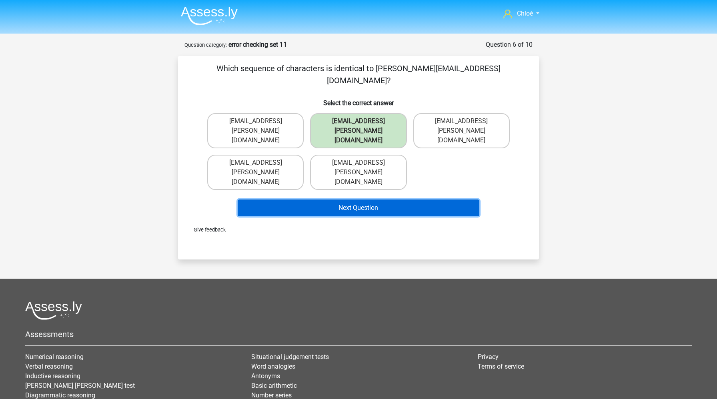
click at [360, 200] on button "Next Question" at bounding box center [359, 208] width 242 height 17
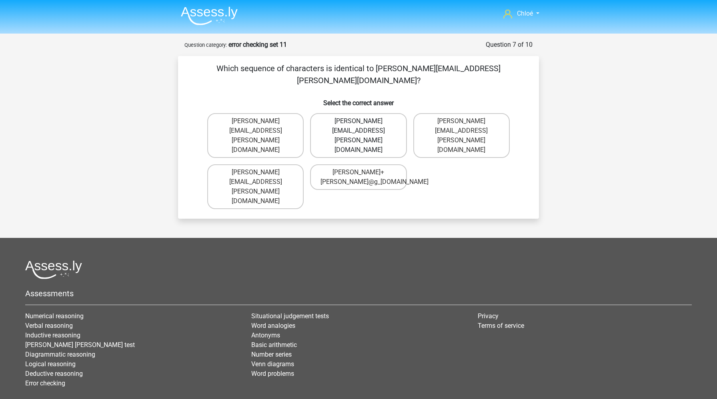
click at [369, 114] on label "Freddie+Pierson@g-mail.uk.com" at bounding box center [358, 135] width 96 height 45
click at [364, 121] on input "Freddie+Pierson@g-mail.uk.com" at bounding box center [360, 123] width 5 height 5
radio input "true"
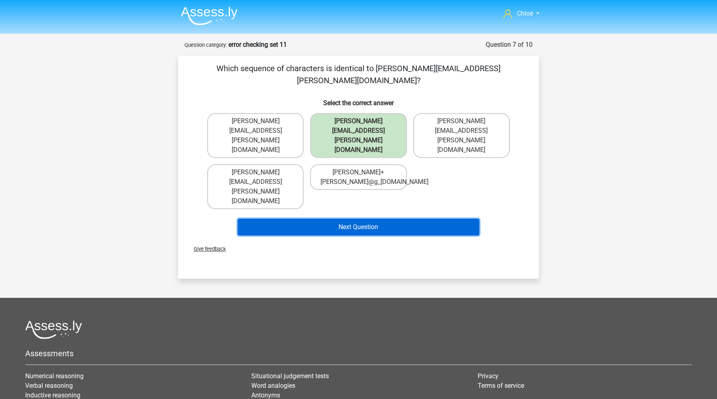
click at [360, 219] on button "Next Question" at bounding box center [359, 227] width 242 height 17
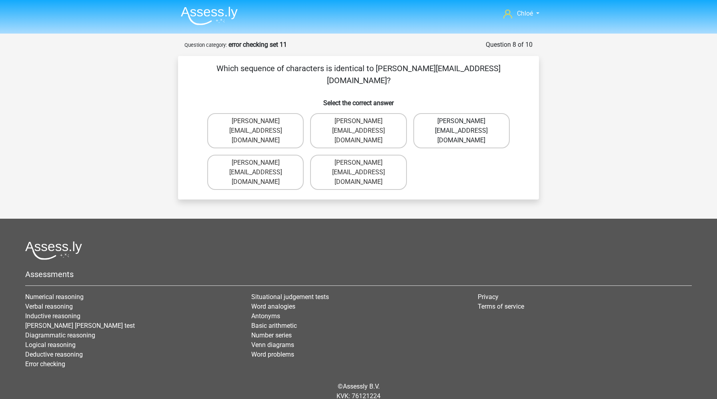
click at [437, 113] on label "Isabella-Sadler@Gmail.uk.com" at bounding box center [461, 130] width 96 height 35
click at [461, 121] on input "Isabella-Sadler@Gmail.uk.com" at bounding box center [463, 123] width 5 height 5
radio input "true"
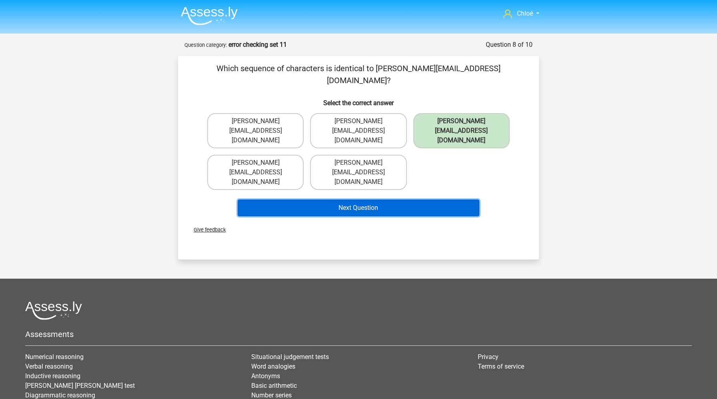
click at [403, 200] on button "Next Question" at bounding box center [359, 208] width 242 height 17
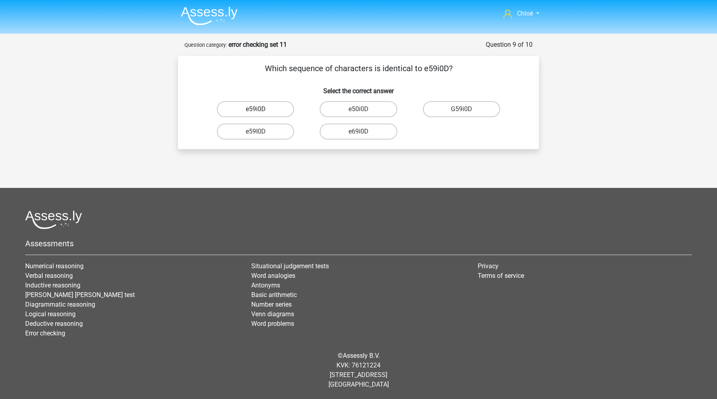
click at [243, 113] on label "e59i0D" at bounding box center [255, 109] width 77 height 16
click at [256, 113] on input "e59i0D" at bounding box center [258, 111] width 5 height 5
radio input "true"
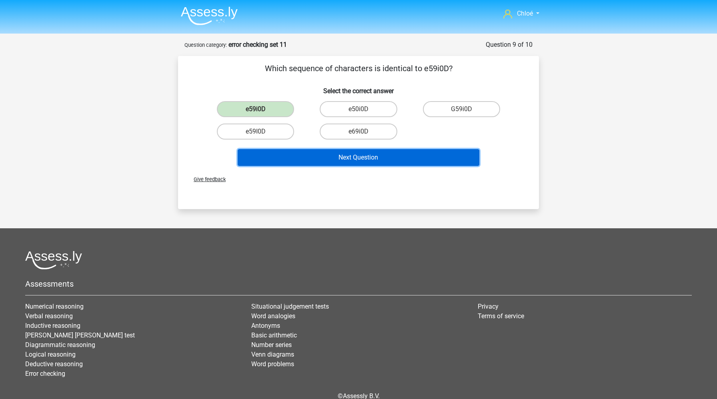
click at [274, 156] on button "Next Question" at bounding box center [359, 157] width 242 height 17
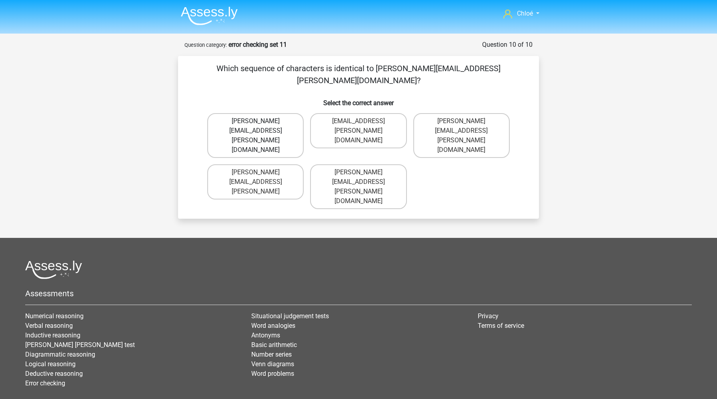
click at [291, 113] on label "Florence.Conley@joinmail.com" at bounding box center [255, 135] width 96 height 45
click at [261, 121] on input "Florence.Conley@joinmail.com" at bounding box center [258, 123] width 5 height 5
radio input "true"
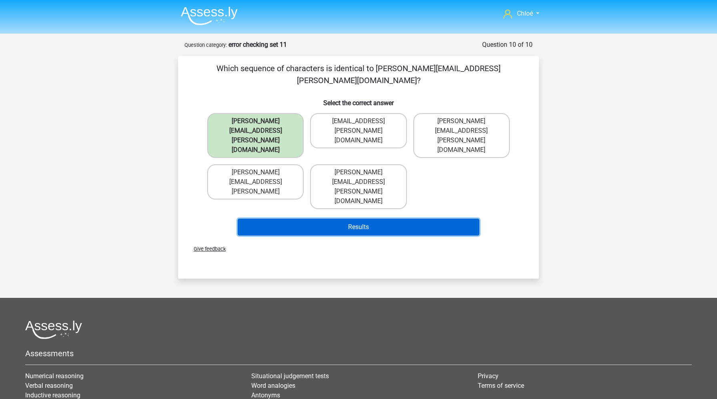
click at [343, 219] on button "Results" at bounding box center [359, 227] width 242 height 17
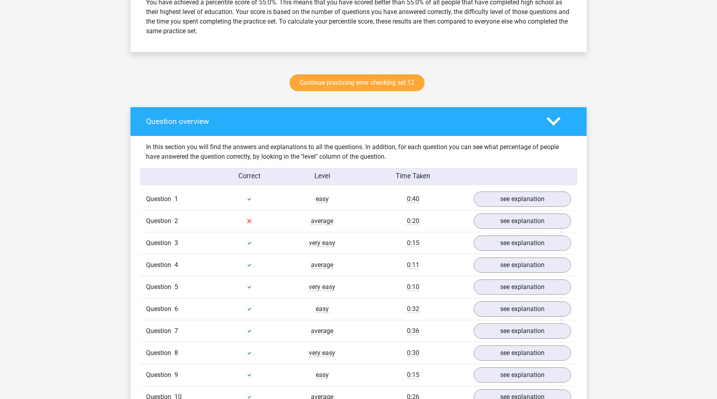
scroll to position [408, 0]
